Goal: Navigation & Orientation: Find specific page/section

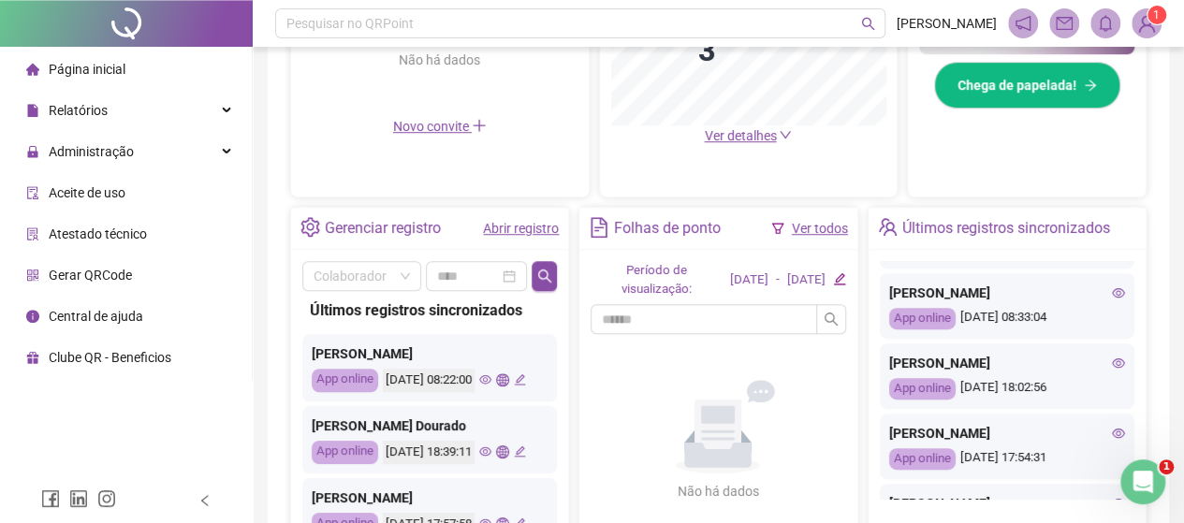
scroll to position [552, 0]
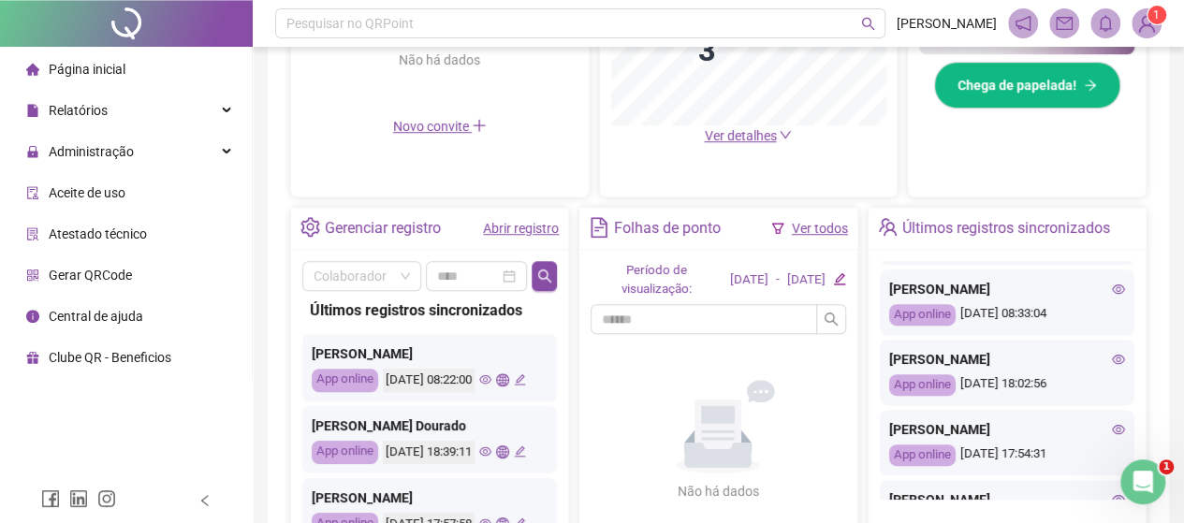
click at [99, 67] on span "Página inicial" at bounding box center [87, 69] width 77 height 15
